Goal: Task Accomplishment & Management: Use online tool/utility

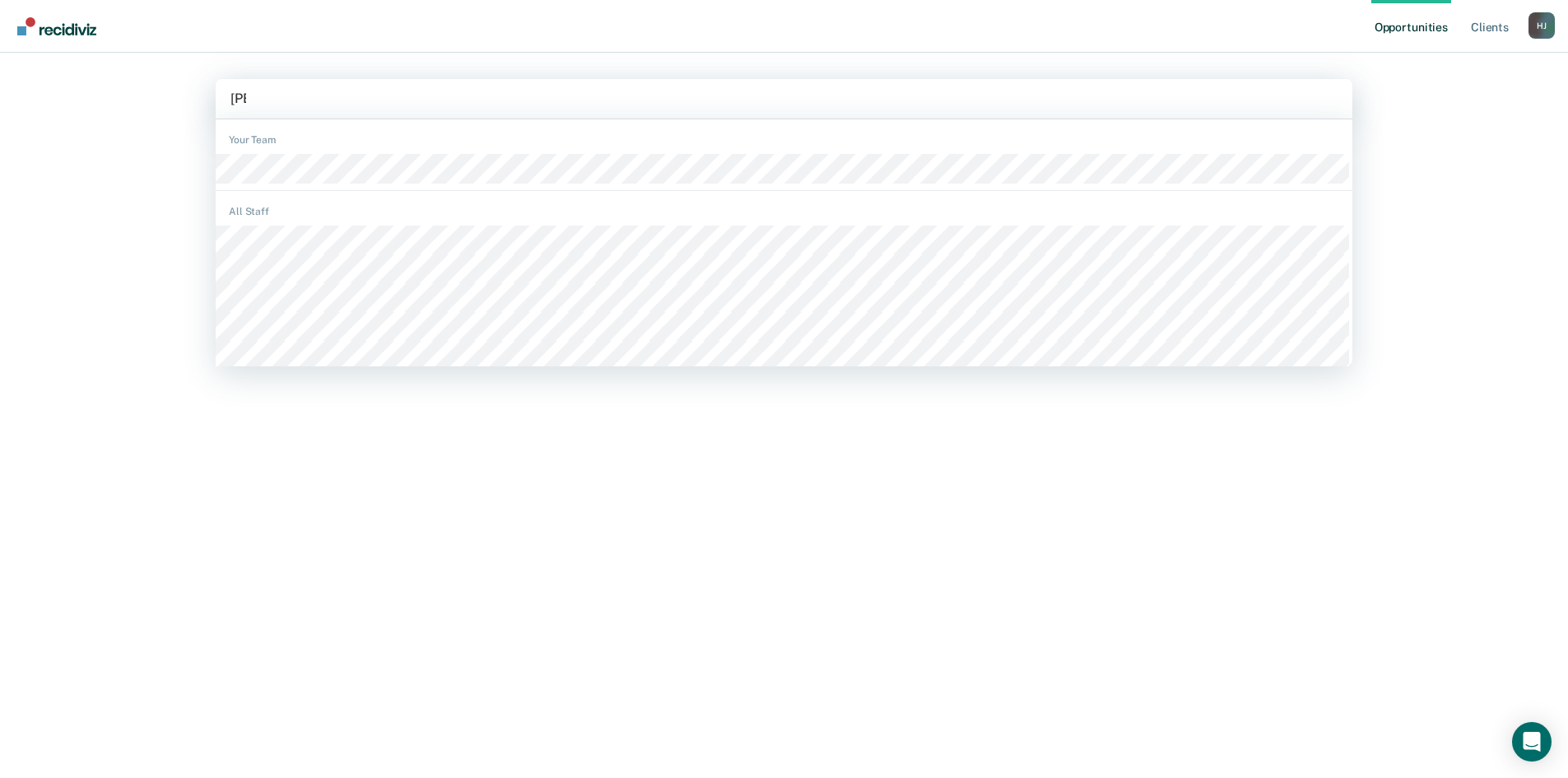
type input "[PERSON_NAME]"
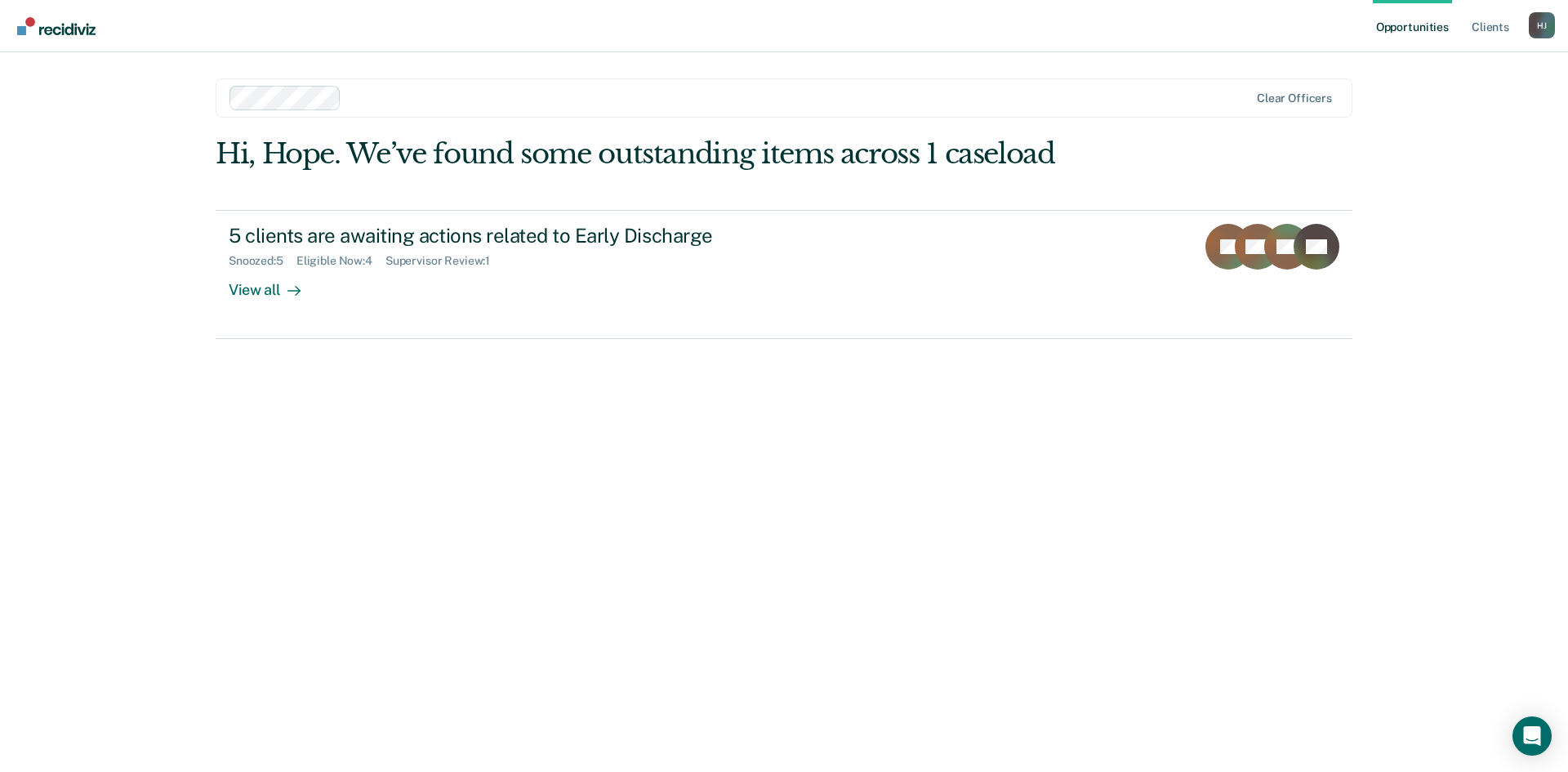
drag, startPoint x: 211, startPoint y: 281, endPoint x: 231, endPoint y: 283, distance: 20.1
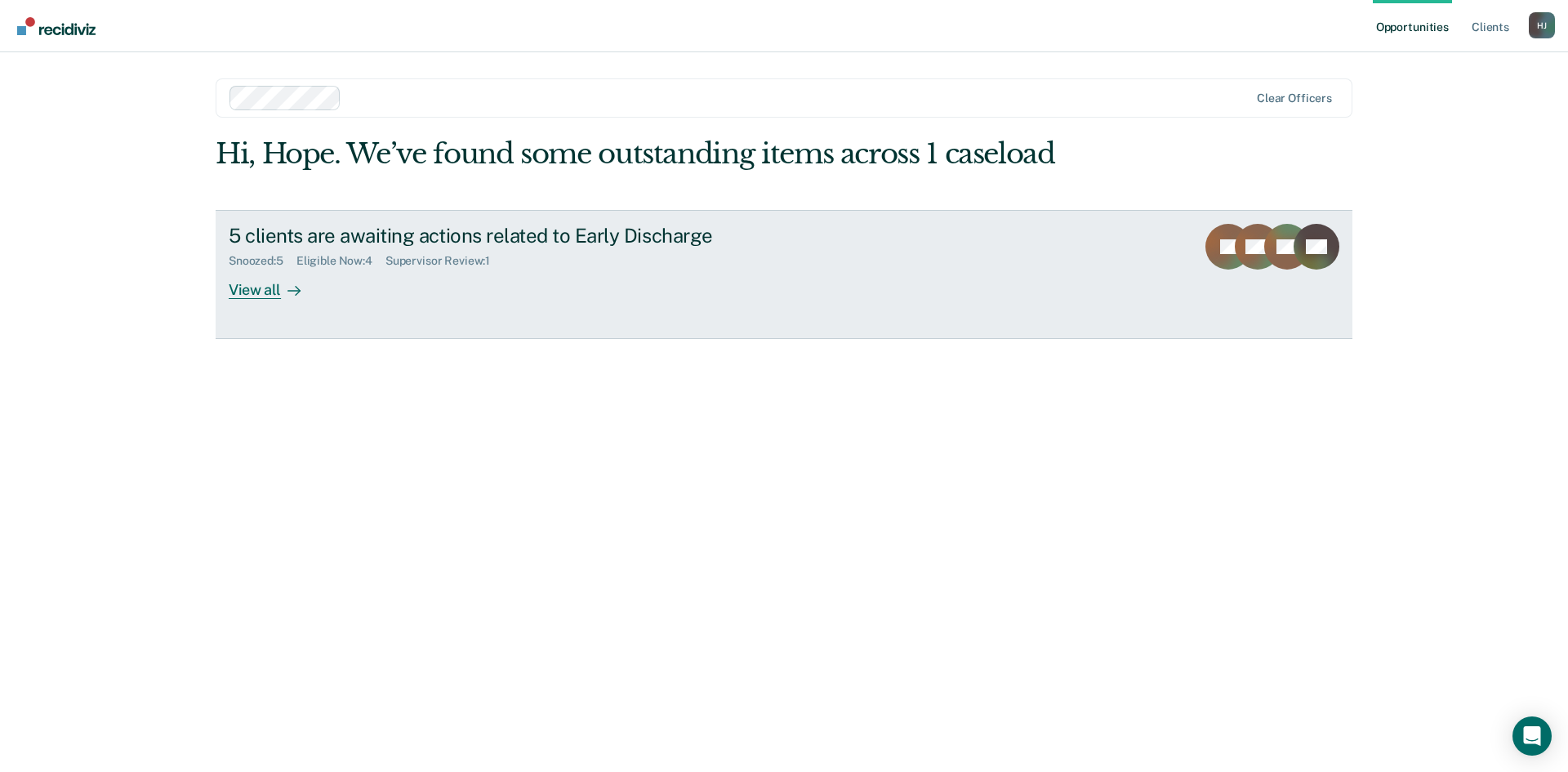
click at [212, 281] on main "option [PERSON_NAME], selected. Clear officers Hi, Hope. We’ve found some outst…" at bounding box center [784, 393] width 1176 height 680
click at [234, 286] on div "View all" at bounding box center [274, 283] width 91 height 32
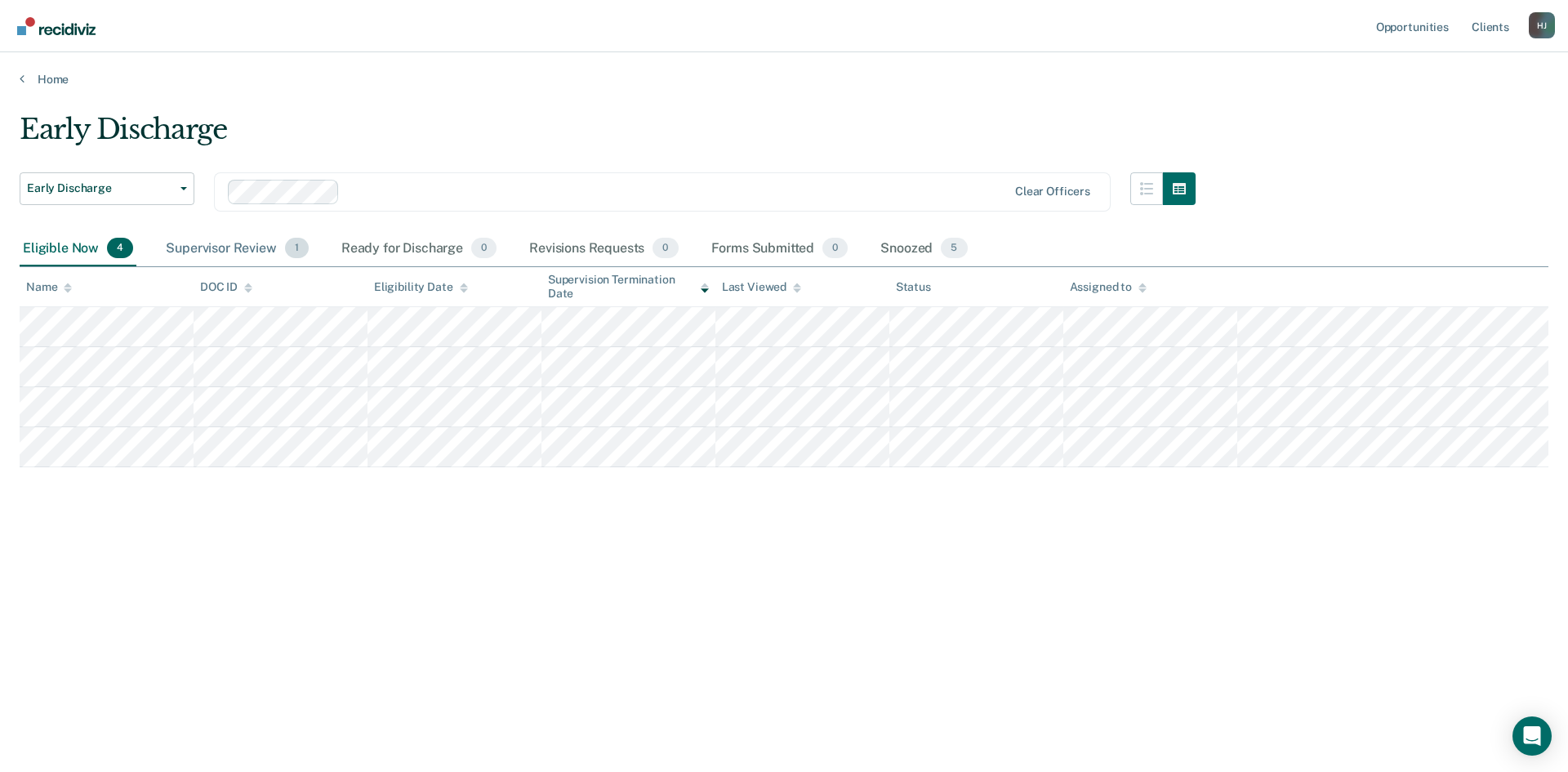
click at [231, 251] on div "Supervisor Review 1" at bounding box center [237, 249] width 150 height 36
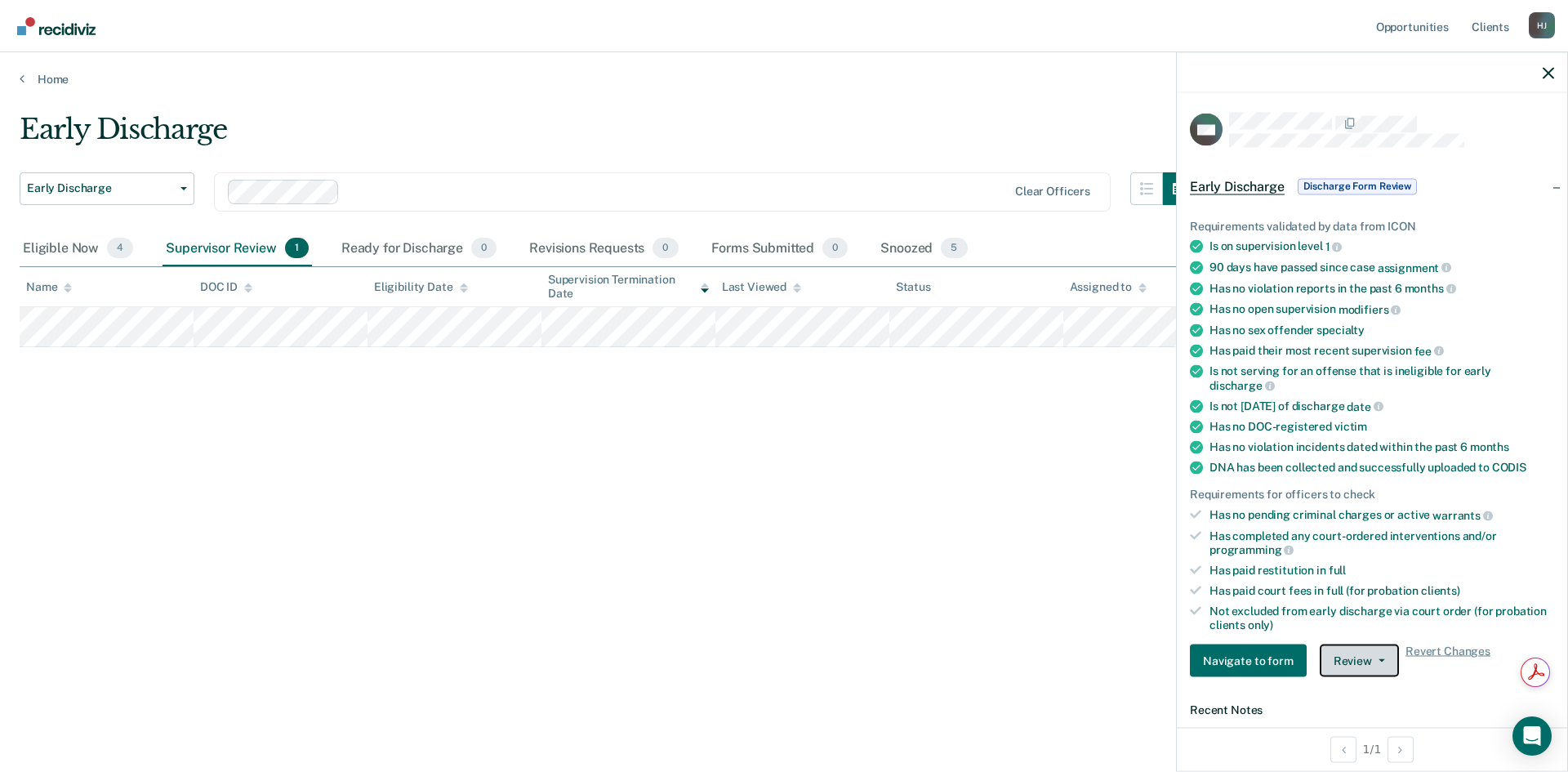
click at [1337, 652] on button "Review" at bounding box center [1359, 660] width 79 height 32
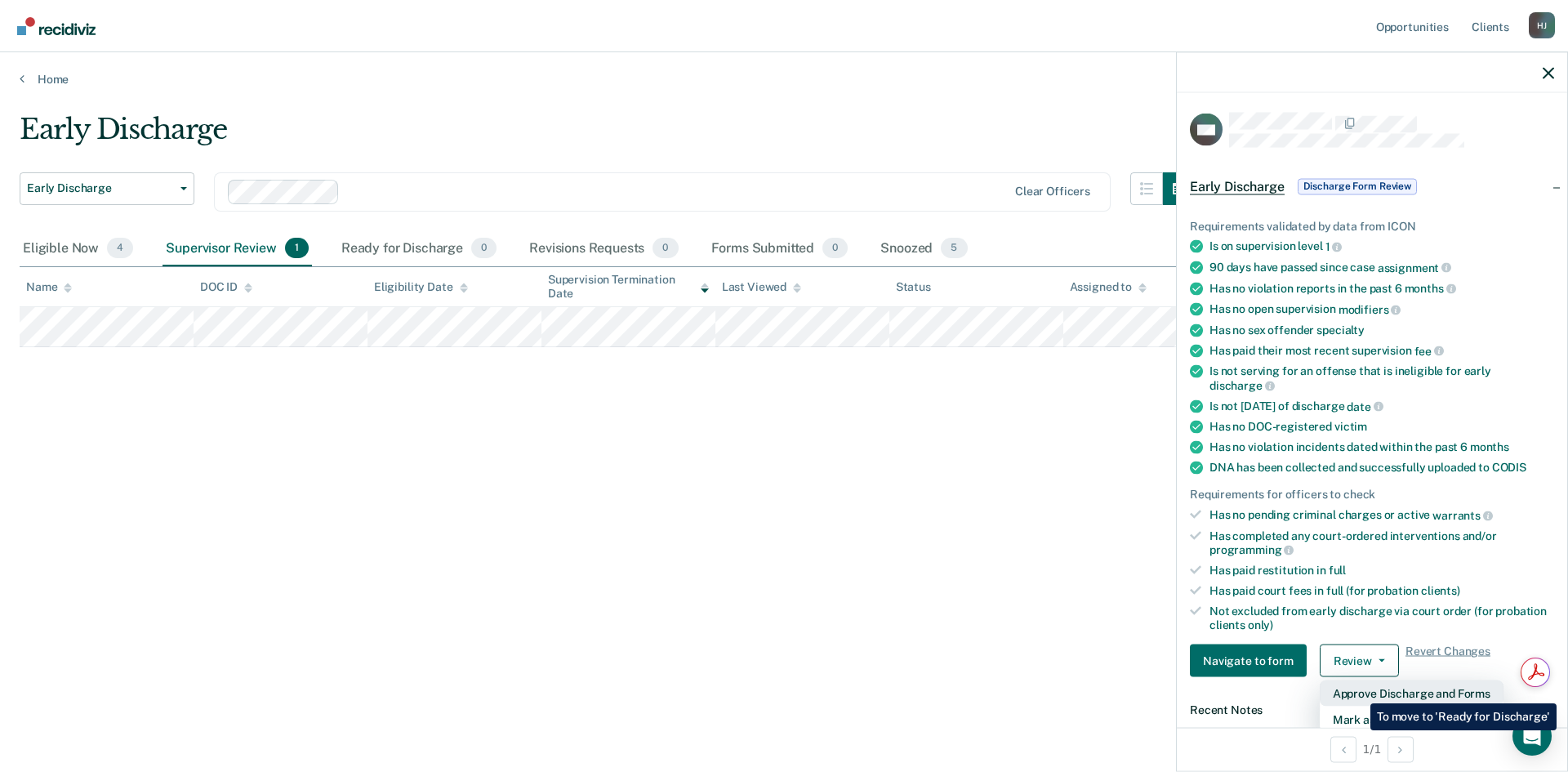
click at [1359, 691] on button "Approve Discharge and Forms" at bounding box center [1412, 693] width 184 height 26
